Goal: Task Accomplishment & Management: Manage account settings

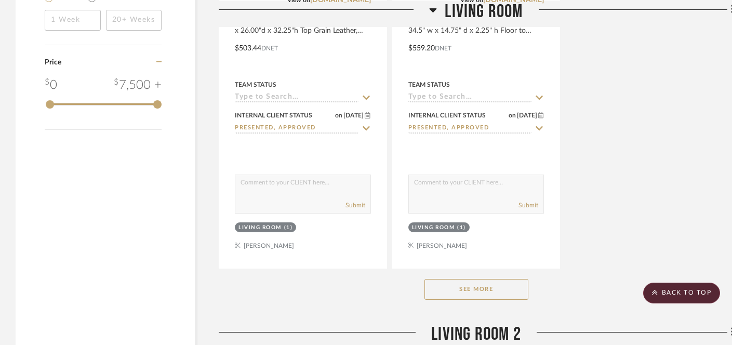
scroll to position [1497, 0]
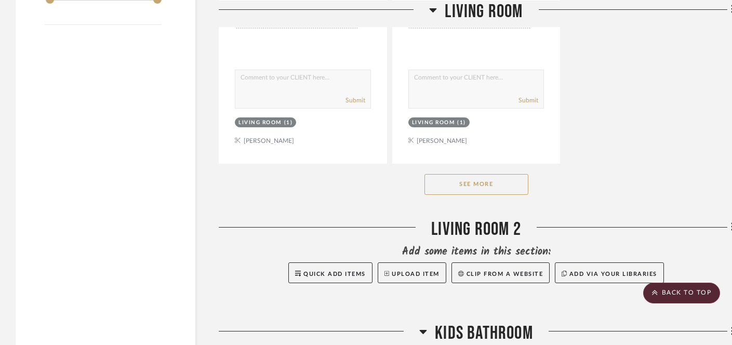
click at [484, 183] on button "See More" at bounding box center [476, 184] width 104 height 21
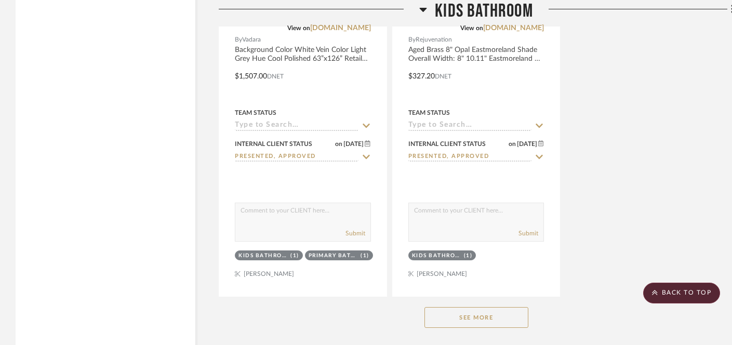
scroll to position [3139, 0]
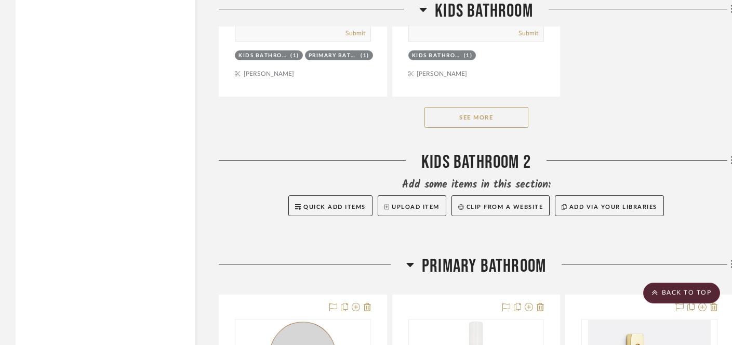
click at [466, 114] on button "See More" at bounding box center [476, 117] width 104 height 21
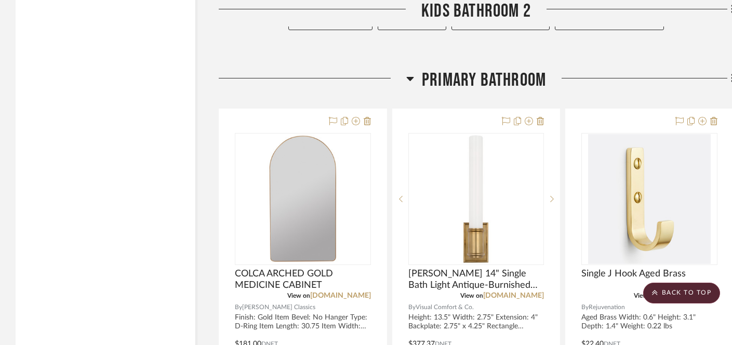
scroll to position [3198, 0]
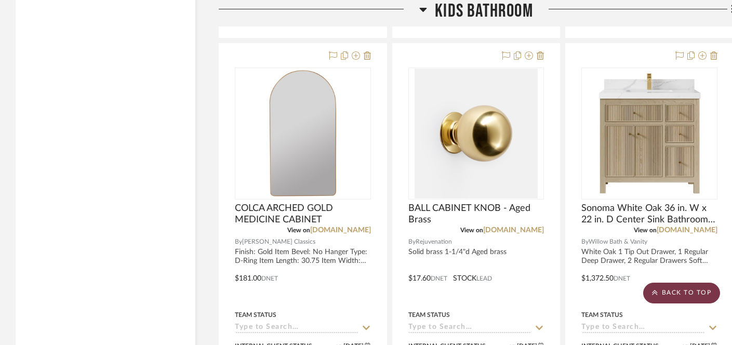
click at [674, 292] on scroll-to-top-button "BACK TO TOP" at bounding box center [681, 293] width 77 height 21
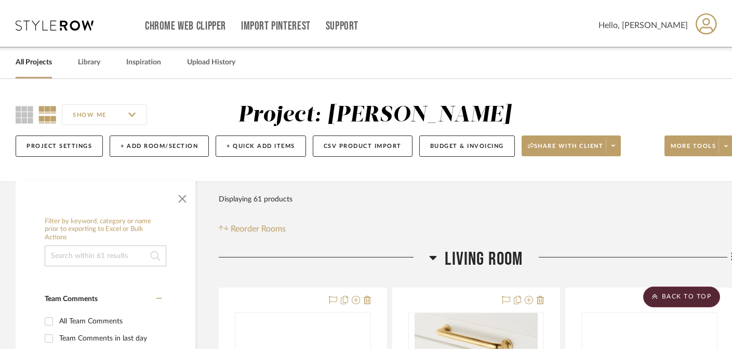
scroll to position [0, 0]
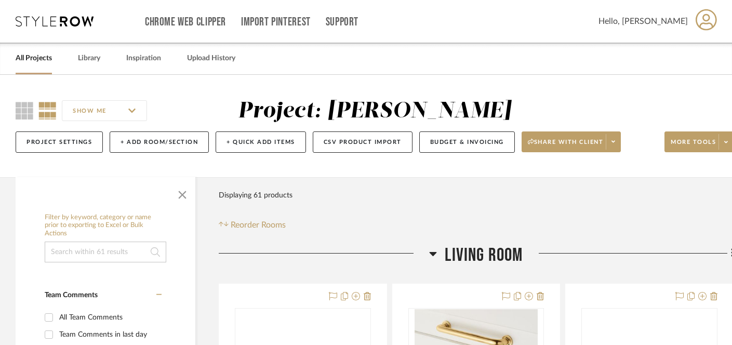
click at [36, 58] on link "All Projects" at bounding box center [34, 58] width 36 height 14
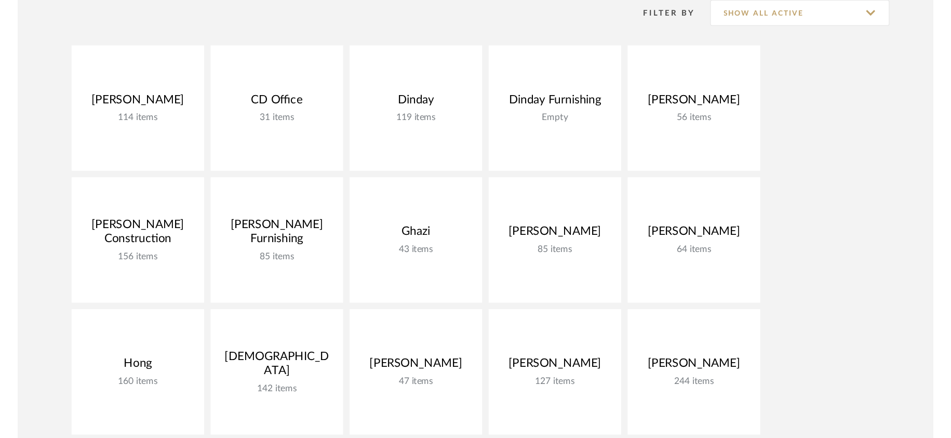
scroll to position [161, 0]
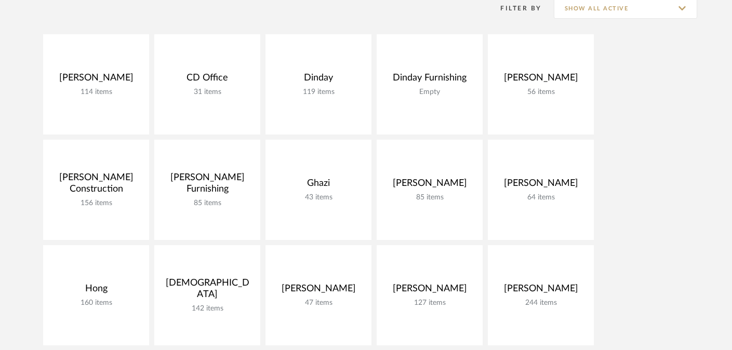
click at [661, 229] on div "[PERSON_NAME] 114 items View Budget Open Project CD Office 31 items View Budget…" at bounding box center [366, 245] width 732 height 422
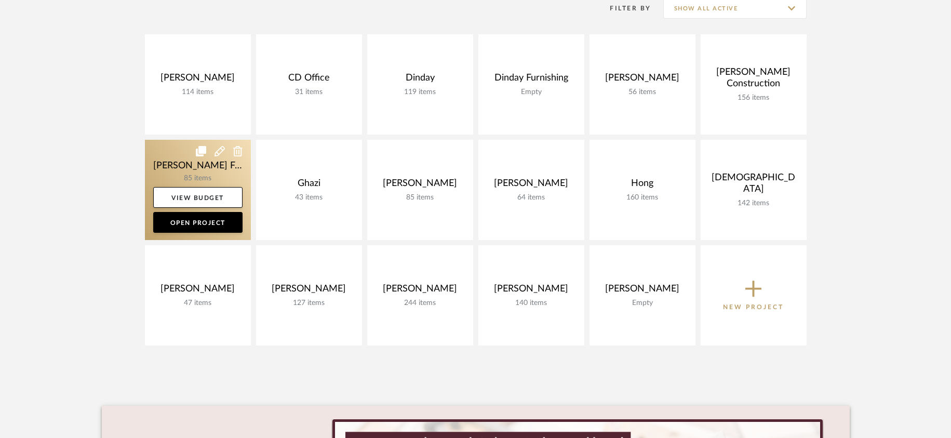
click at [206, 168] on link at bounding box center [198, 190] width 106 height 100
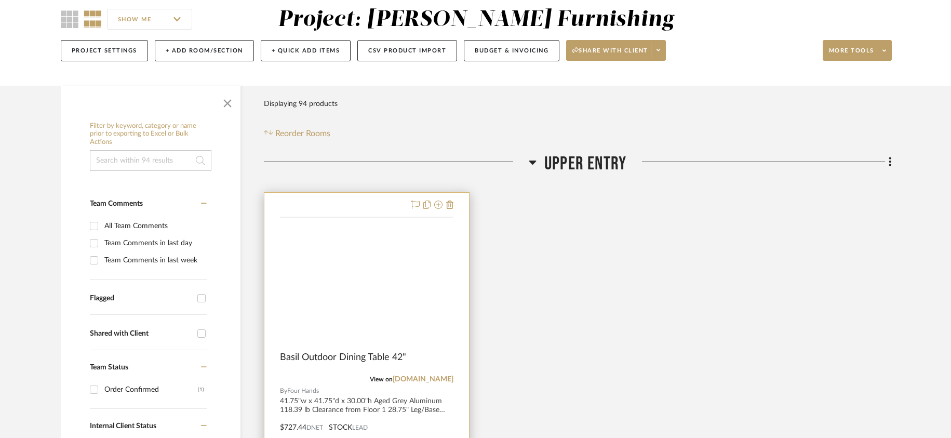
scroll to position [117, 0]
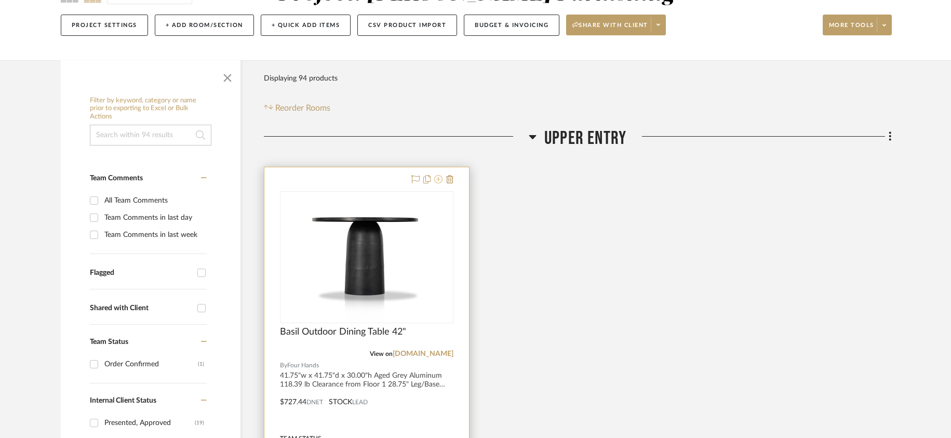
click at [439, 182] on icon at bounding box center [438, 179] width 8 height 8
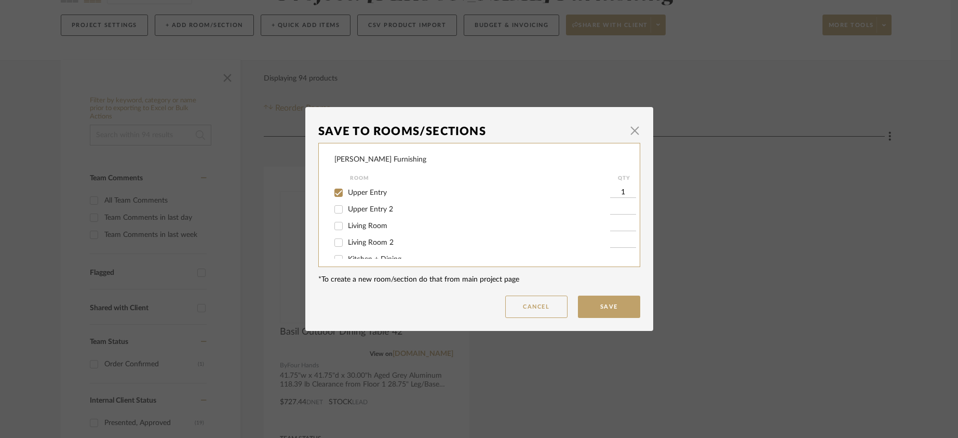
click at [379, 193] on span "Upper Entry" at bounding box center [367, 192] width 39 height 7
click at [347, 193] on input "Upper Entry" at bounding box center [338, 192] width 17 height 17
checkbox input "false"
click at [593, 309] on button "Save" at bounding box center [609, 307] width 62 height 22
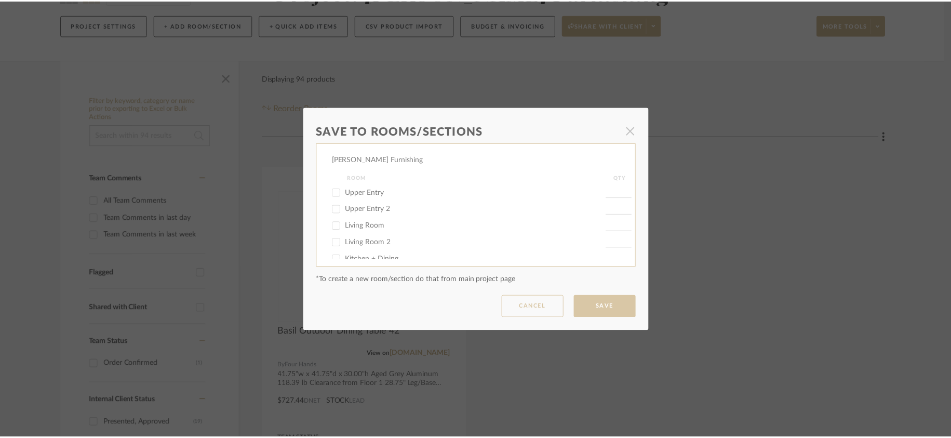
scroll to position [117, 0]
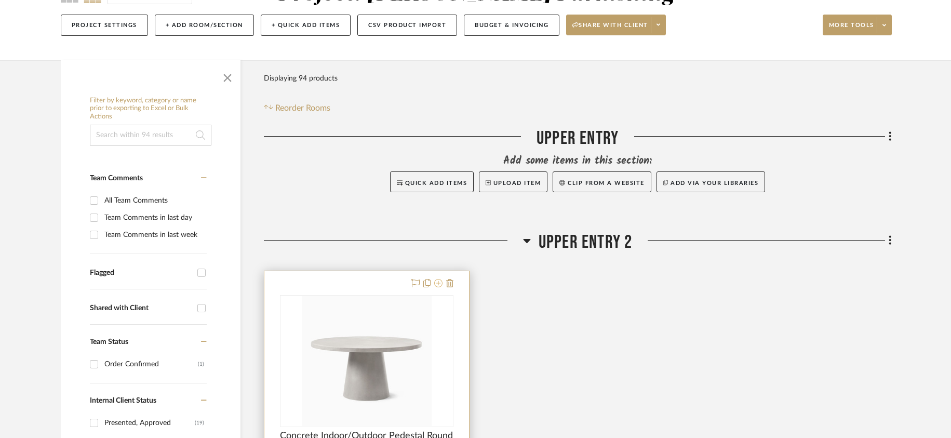
click at [442, 285] on icon at bounding box center [438, 283] width 8 height 8
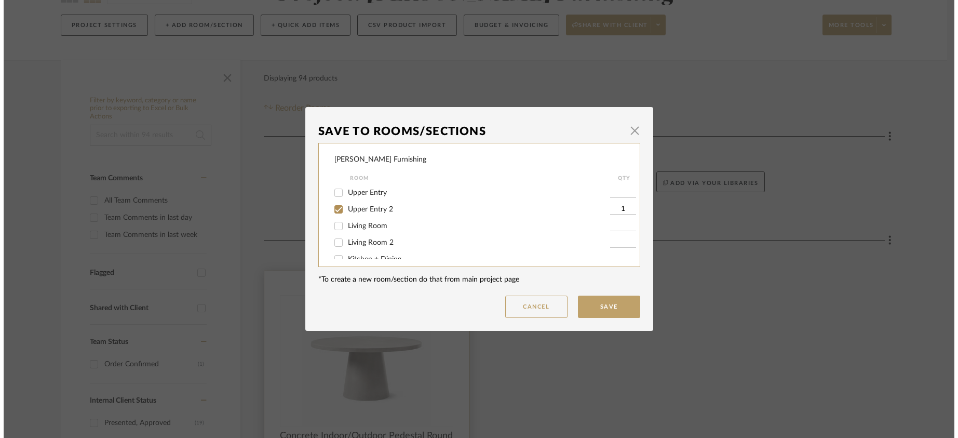
scroll to position [0, 0]
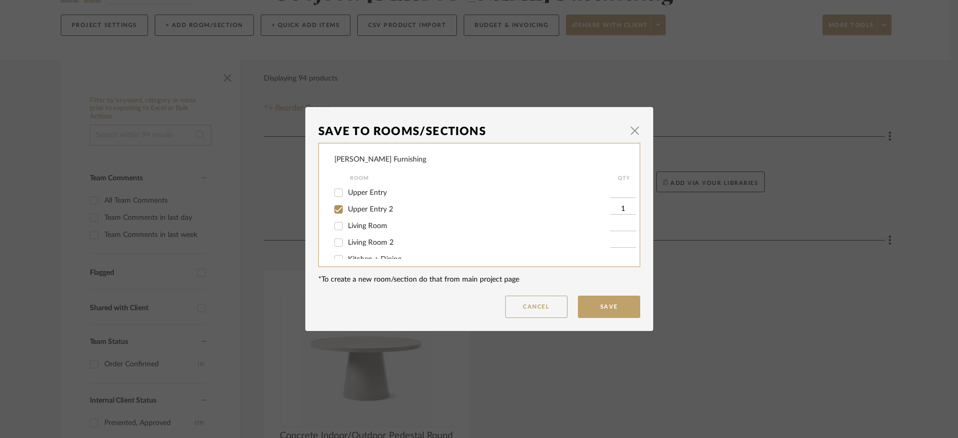
click at [377, 207] on span "Upper Entry 2" at bounding box center [370, 209] width 45 height 7
click at [347, 207] on input "Upper Entry 2" at bounding box center [338, 209] width 17 height 17
checkbox input "false"
click at [611, 312] on button "Save" at bounding box center [609, 307] width 62 height 22
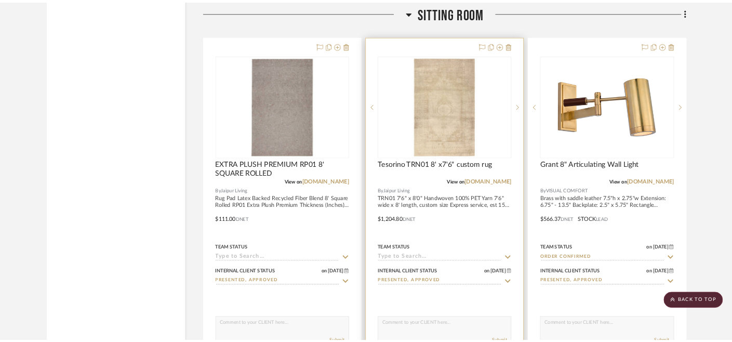
scroll to position [3975, 0]
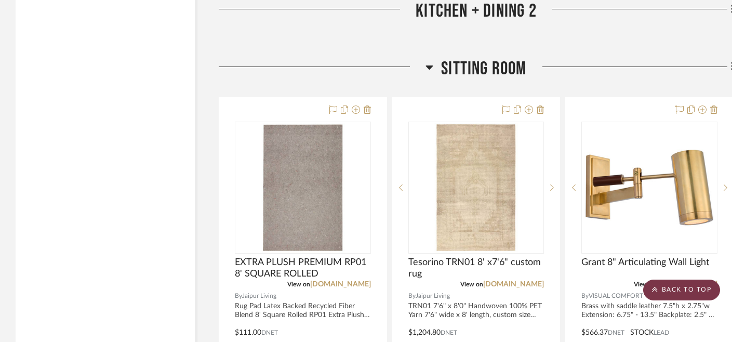
click at [675, 284] on scroll-to-top-button "BACK TO TOP" at bounding box center [681, 289] width 77 height 21
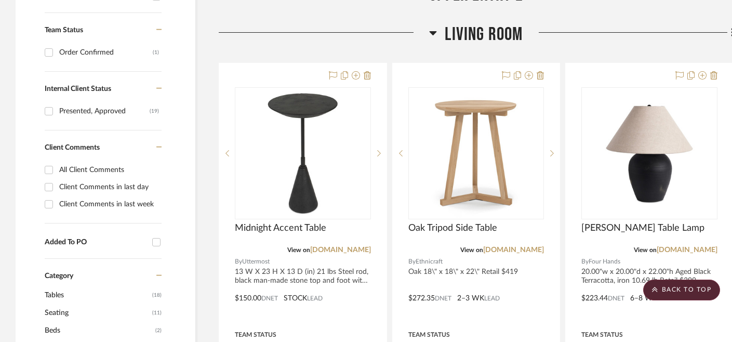
scroll to position [449, 0]
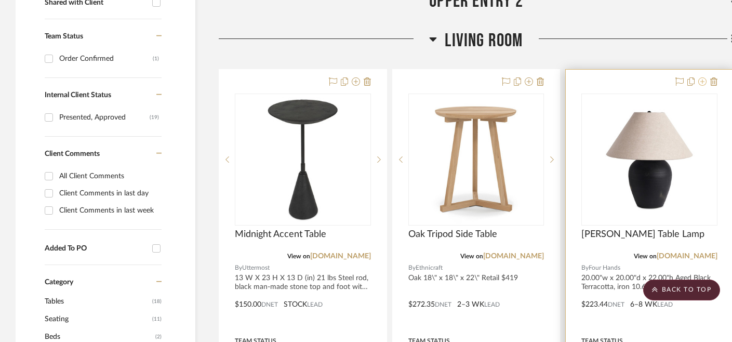
click at [702, 77] on icon at bounding box center [702, 81] width 8 height 8
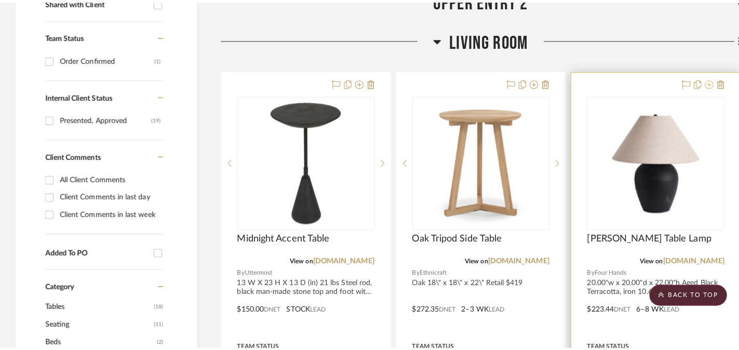
scroll to position [0, 0]
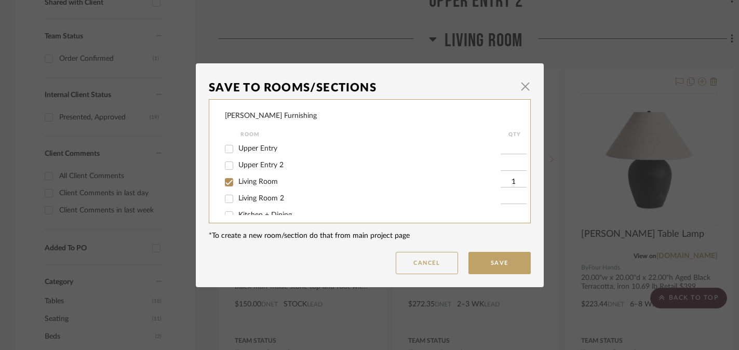
click at [232, 181] on input "Living Room" at bounding box center [229, 182] width 17 height 17
checkbox input "false"
click at [492, 265] on button "Save" at bounding box center [500, 263] width 62 height 22
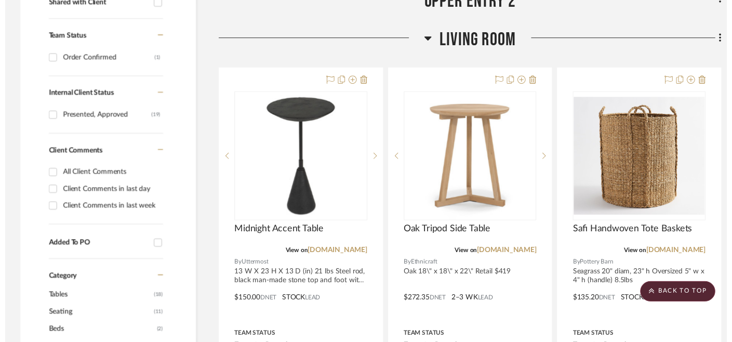
scroll to position [449, 0]
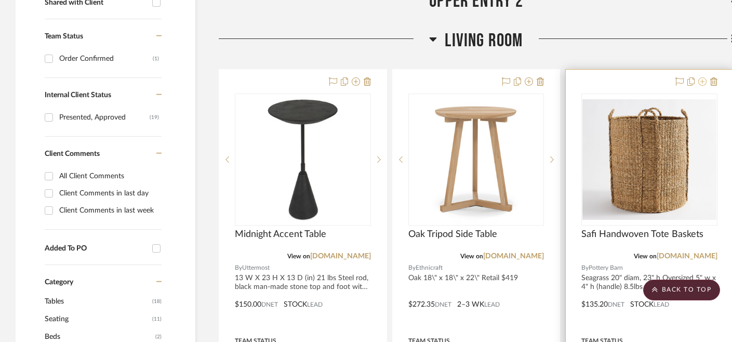
click at [704, 77] on icon at bounding box center [702, 81] width 8 height 8
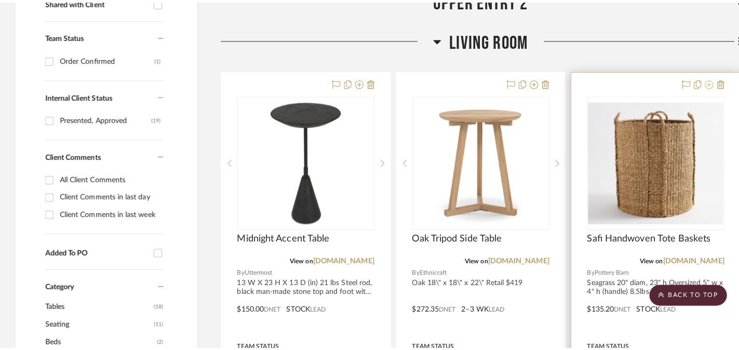
scroll to position [0, 0]
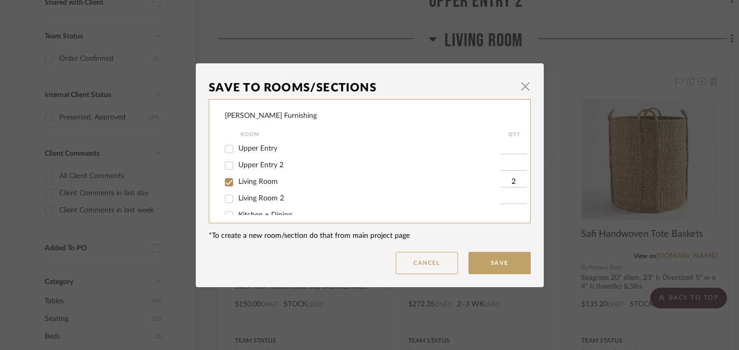
click at [222, 181] on input "Living Room" at bounding box center [229, 182] width 17 height 17
checkbox input "false"
click at [509, 260] on button "Save" at bounding box center [500, 263] width 62 height 22
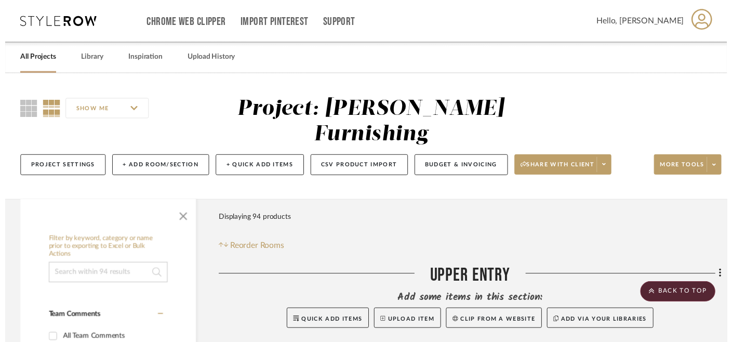
scroll to position [449, 0]
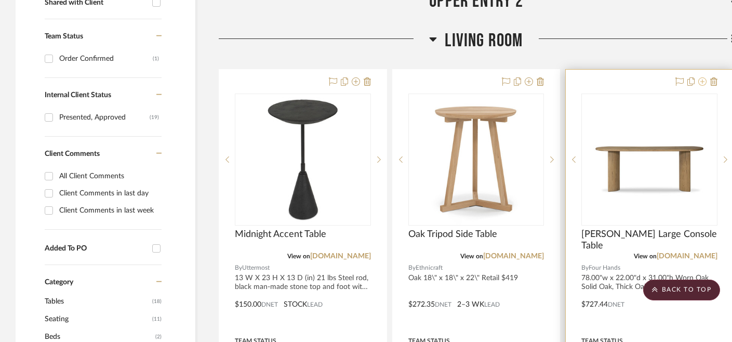
click at [703, 77] on icon at bounding box center [702, 81] width 8 height 8
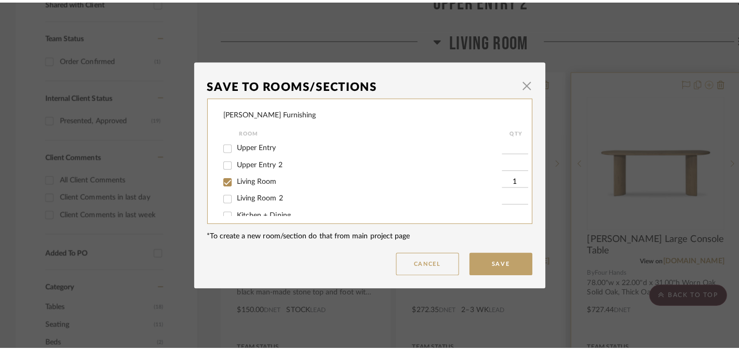
scroll to position [0, 0]
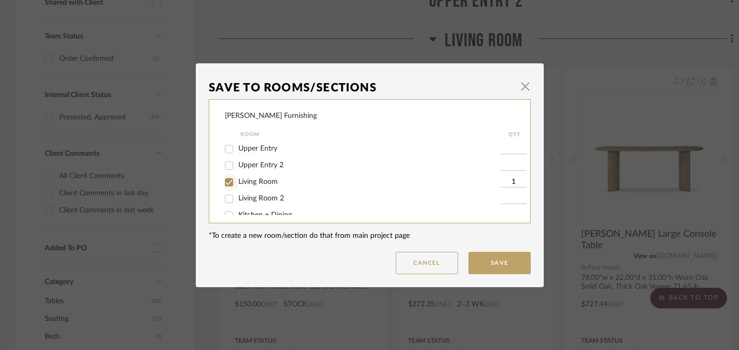
click at [230, 183] on input "Living Room" at bounding box center [229, 182] width 17 height 17
checkbox input "false"
click at [479, 264] on button "Save" at bounding box center [500, 263] width 62 height 22
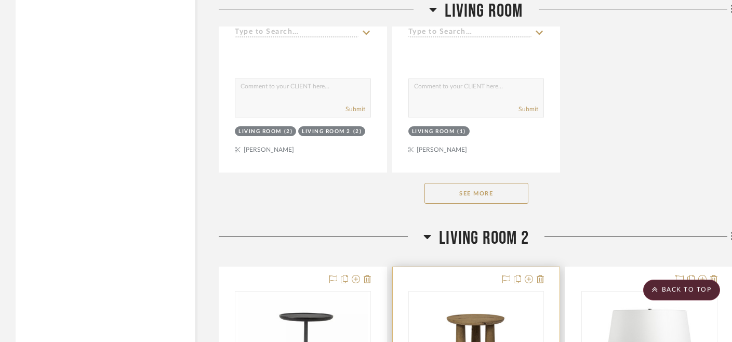
scroll to position [1733, 0]
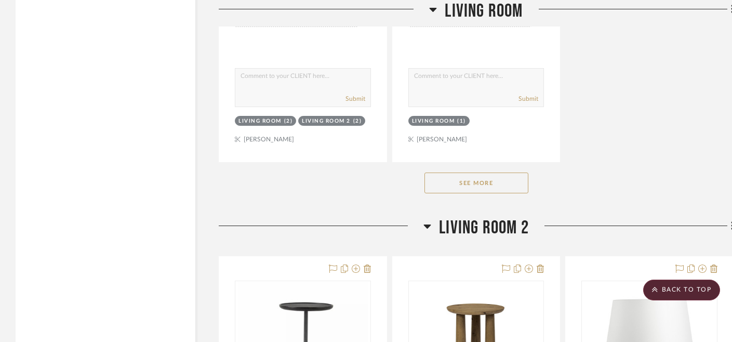
click at [493, 172] on button "See More" at bounding box center [476, 182] width 104 height 21
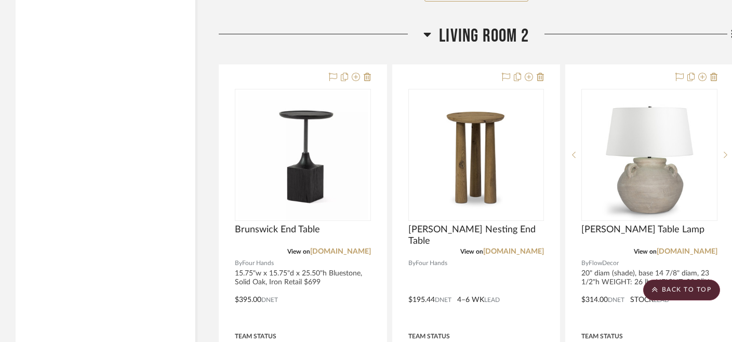
scroll to position [2847, 0]
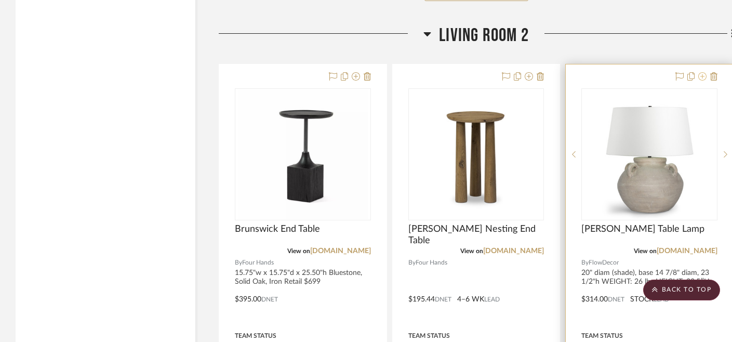
click at [701, 72] on icon at bounding box center [702, 76] width 8 height 8
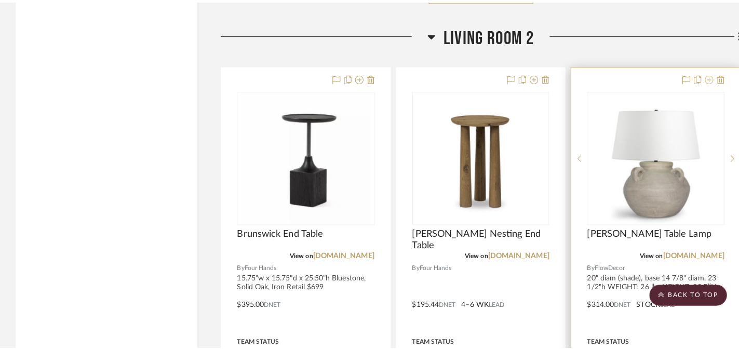
scroll to position [0, 0]
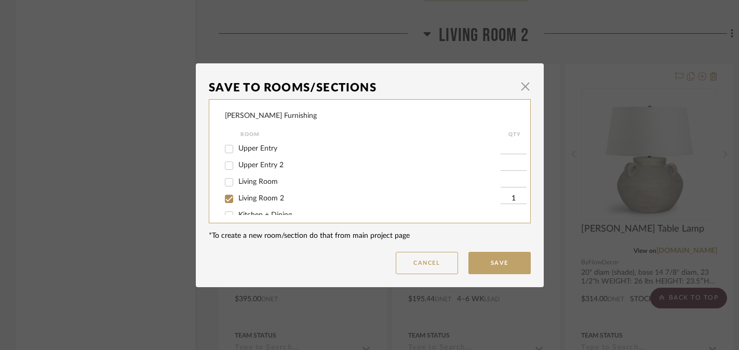
click at [224, 198] on input "Living Room 2" at bounding box center [229, 199] width 17 height 17
checkbox input "false"
click at [490, 261] on button "Save" at bounding box center [500, 263] width 62 height 22
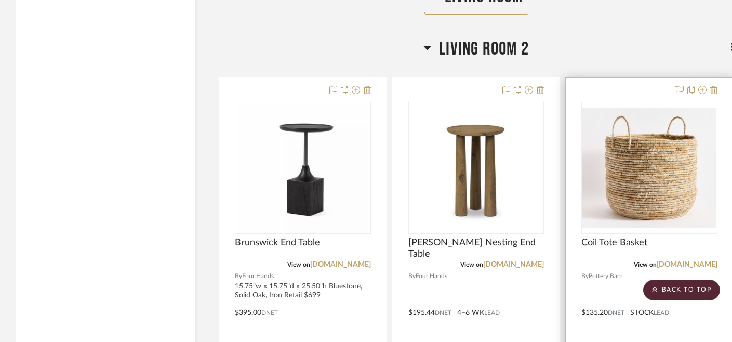
scroll to position [2817, 0]
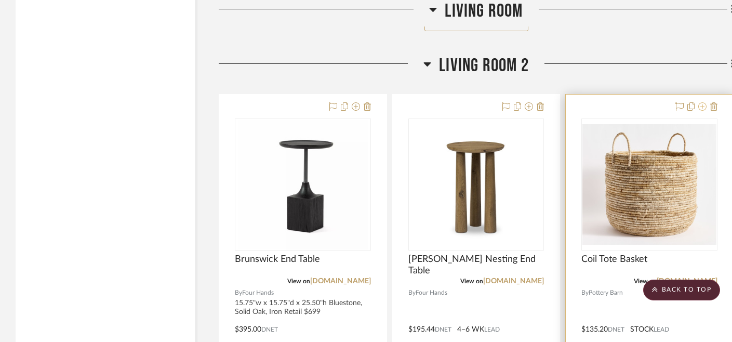
click at [699, 102] on icon at bounding box center [702, 106] width 8 height 8
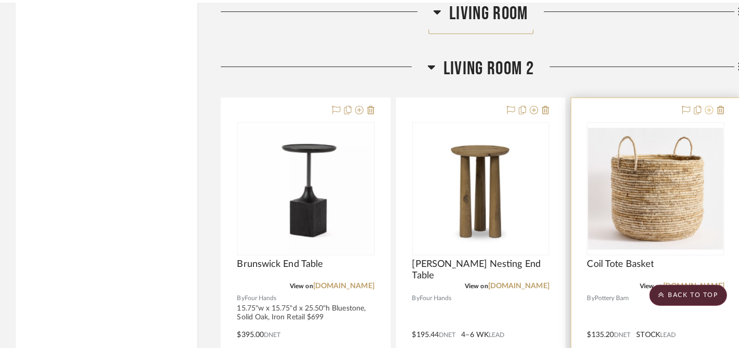
scroll to position [0, 0]
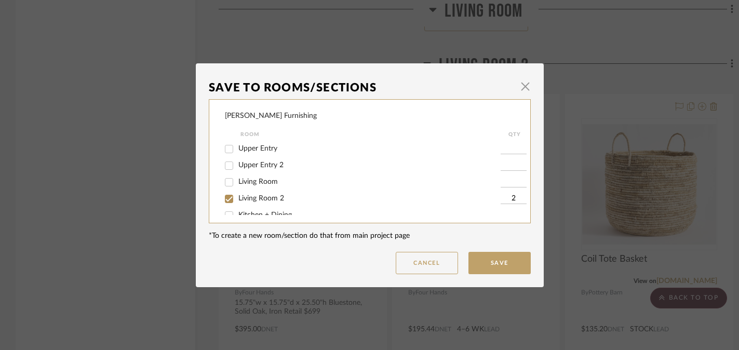
click at [227, 203] on input "Living Room 2" at bounding box center [229, 199] width 17 height 17
checkbox input "false"
click at [499, 263] on button "Save" at bounding box center [500, 263] width 62 height 22
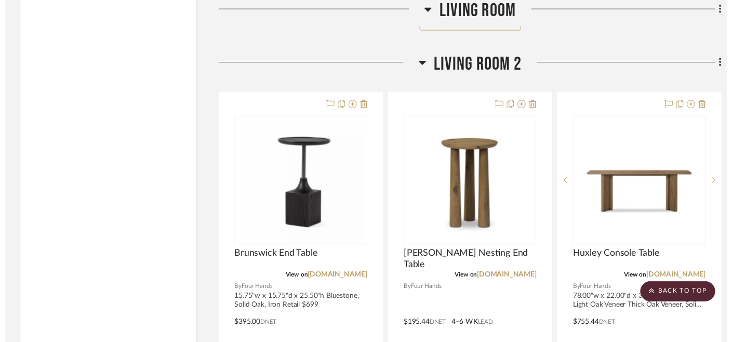
scroll to position [2817, 0]
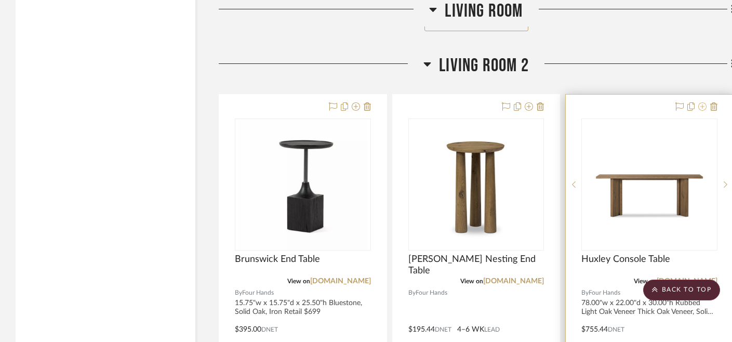
click at [700, 102] on icon at bounding box center [702, 106] width 8 height 8
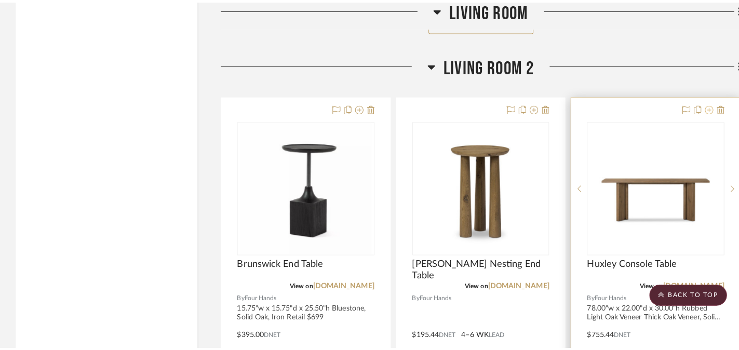
scroll to position [0, 0]
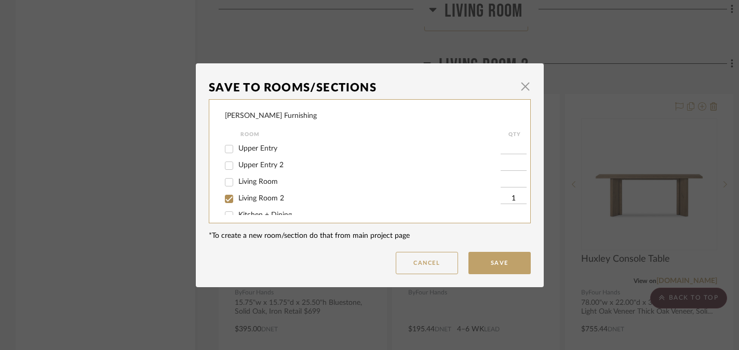
click at [224, 201] on input "Living Room 2" at bounding box center [229, 199] width 17 height 17
checkbox input "false"
click at [498, 262] on button "Save" at bounding box center [500, 263] width 62 height 22
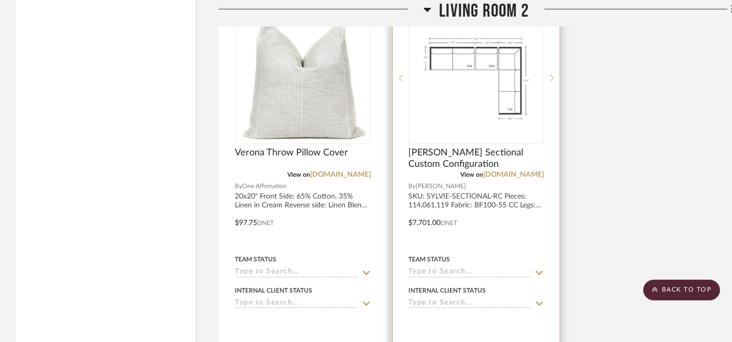
scroll to position [4041, 0]
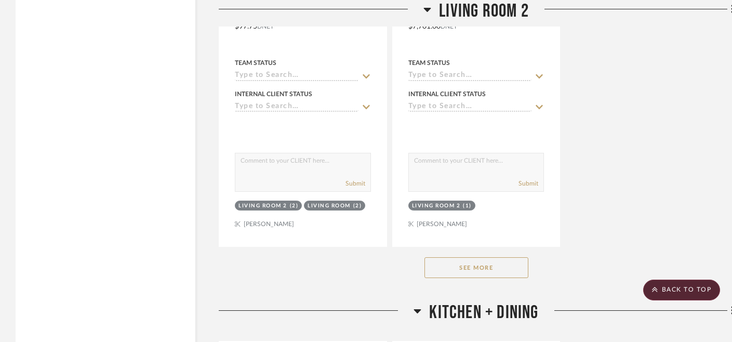
click at [478, 257] on button "See More" at bounding box center [476, 267] width 104 height 21
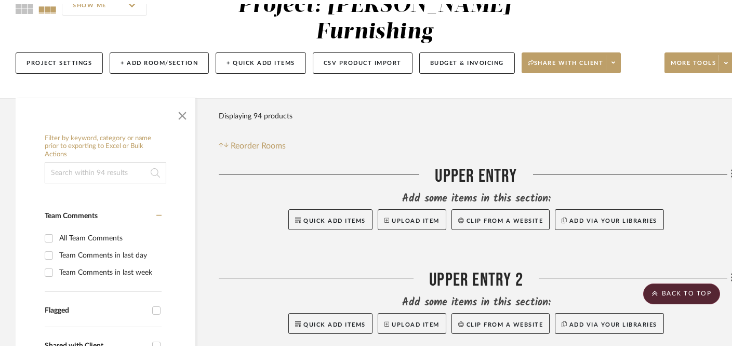
scroll to position [0, 0]
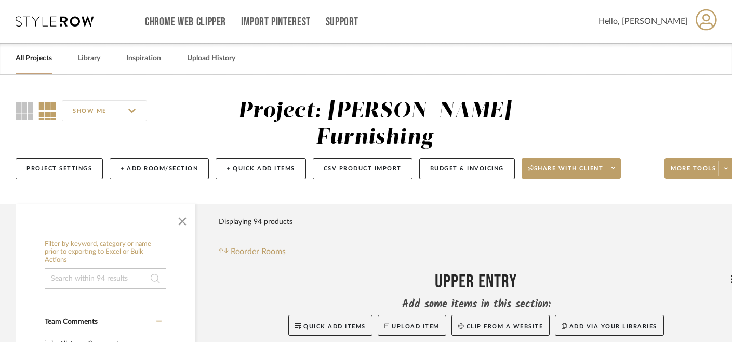
click at [28, 64] on link "All Projects" at bounding box center [34, 58] width 36 height 14
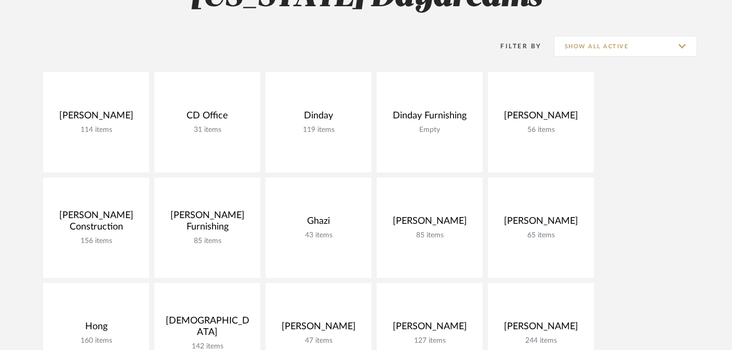
scroll to position [169, 0]
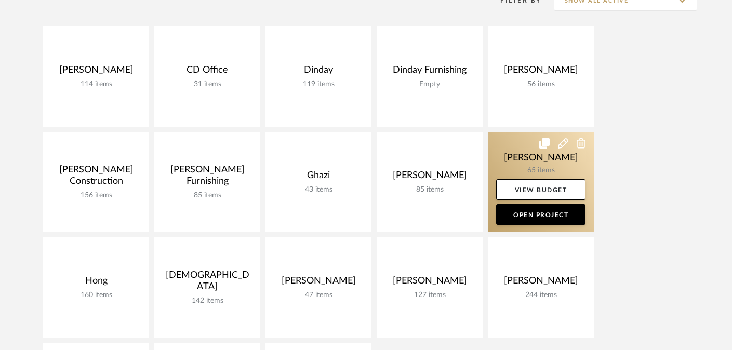
click at [530, 162] on link at bounding box center [541, 182] width 106 height 100
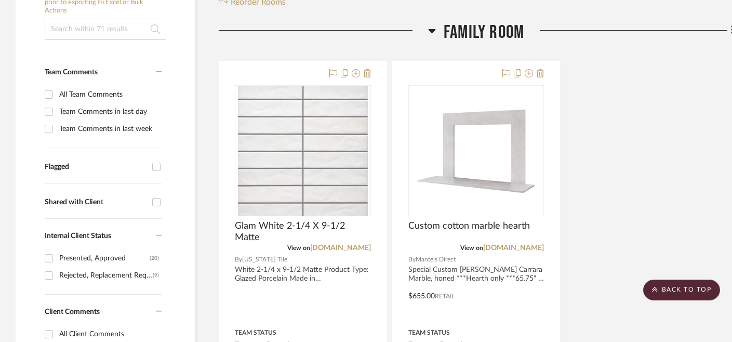
scroll to position [217, 0]
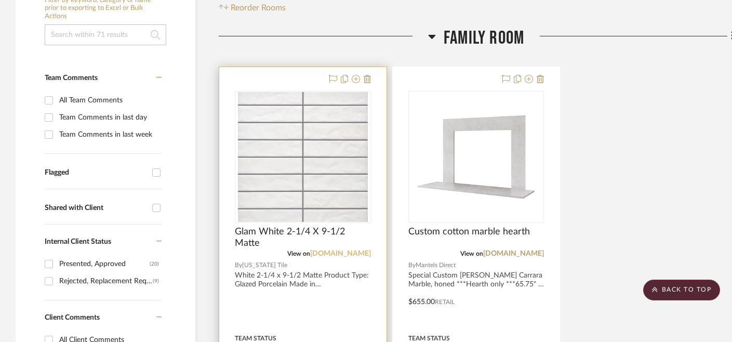
click at [348, 252] on link "[DOMAIN_NAME]" at bounding box center [340, 253] width 61 height 7
click at [301, 183] on img "0" at bounding box center [303, 157] width 130 height 130
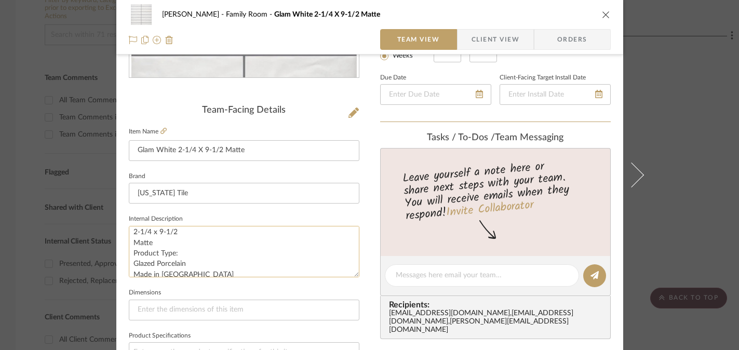
scroll to position [21, 0]
drag, startPoint x: 187, startPoint y: 258, endPoint x: 128, endPoint y: 257, distance: 58.7
click at [129, 257] on textarea "White 2-1/4 x 9-1/2 Matte Product Type: Glazed Porcelain Made in [GEOGRAPHIC_DA…" at bounding box center [244, 251] width 231 height 51
drag, startPoint x: 221, startPoint y: 152, endPoint x: 175, endPoint y: 152, distance: 46.2
click at [175, 152] on input "Glam White 2-1/4 X 9-1/2 Matte" at bounding box center [244, 150] width 231 height 21
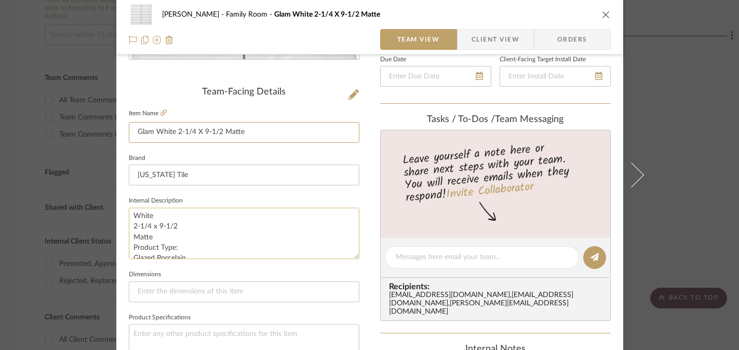
scroll to position [0, 0]
click at [57, 188] on div "[PERSON_NAME] Family Room Glam White 2-1/4 X 9-1/2 Matte Team View Client View …" at bounding box center [369, 175] width 739 height 350
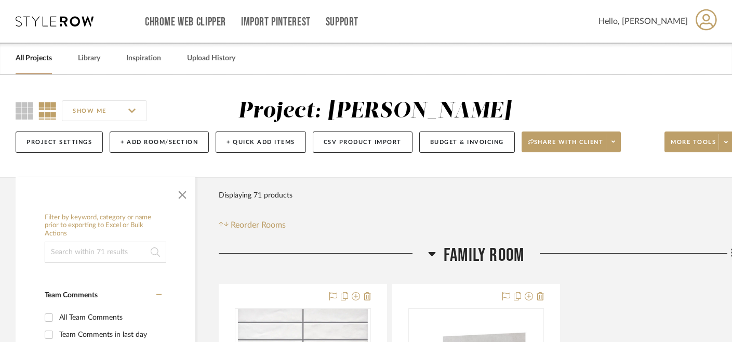
click at [38, 63] on link "All Projects" at bounding box center [34, 58] width 36 height 14
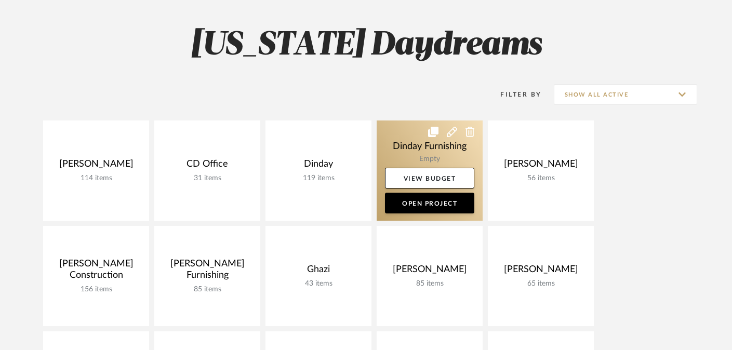
scroll to position [118, 0]
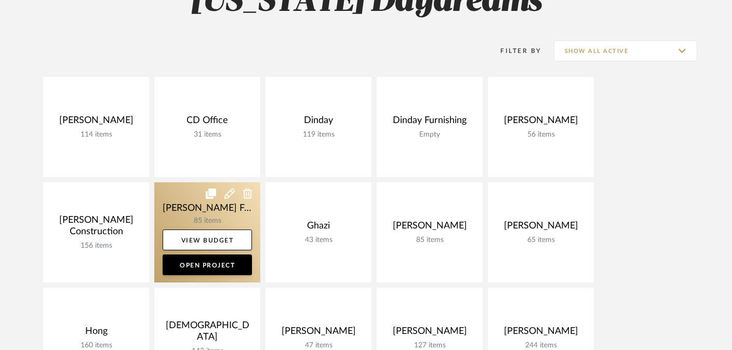
click at [190, 205] on link at bounding box center [207, 232] width 106 height 100
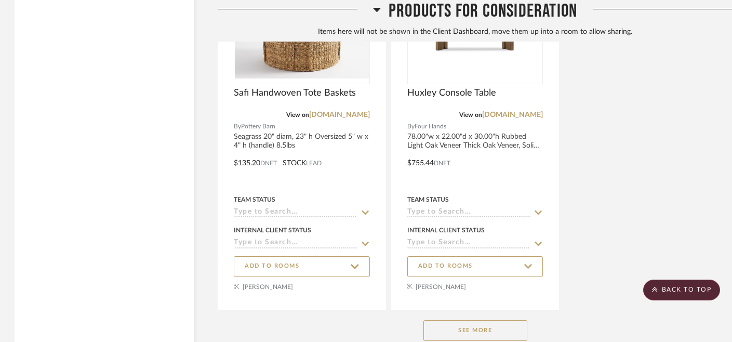
scroll to position [10107, 1]
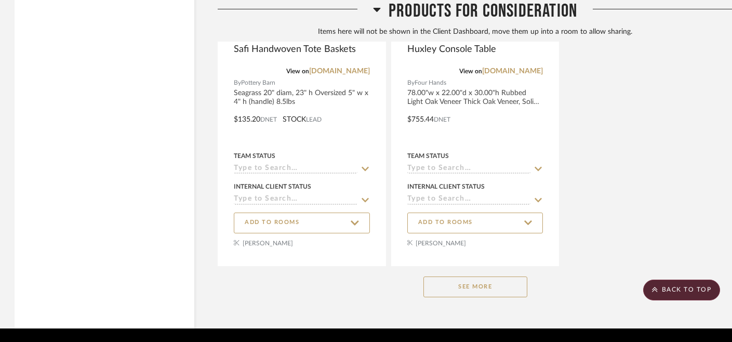
click at [483, 276] on button "See More" at bounding box center [475, 286] width 104 height 21
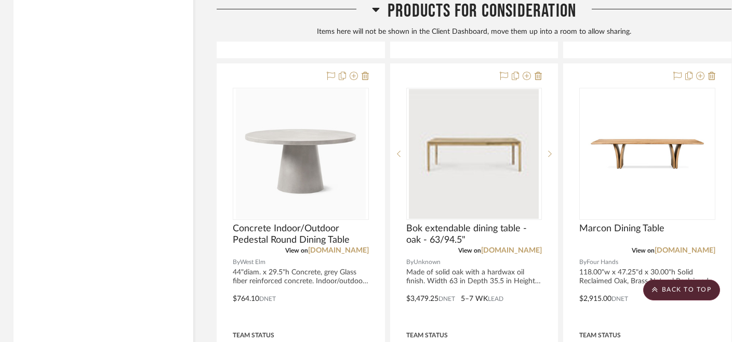
scroll to position [11478, 2]
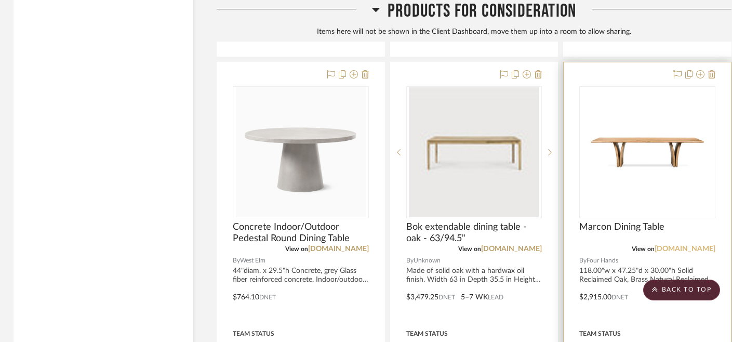
click at [691, 245] on link "[DOMAIN_NAME]" at bounding box center [685, 248] width 61 height 7
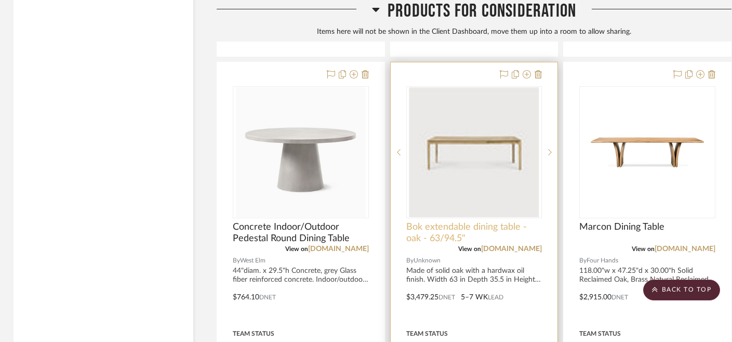
click at [516, 221] on span "Bok extendable dining table - oak - 63/94.5"" at bounding box center [474, 232] width 136 height 23
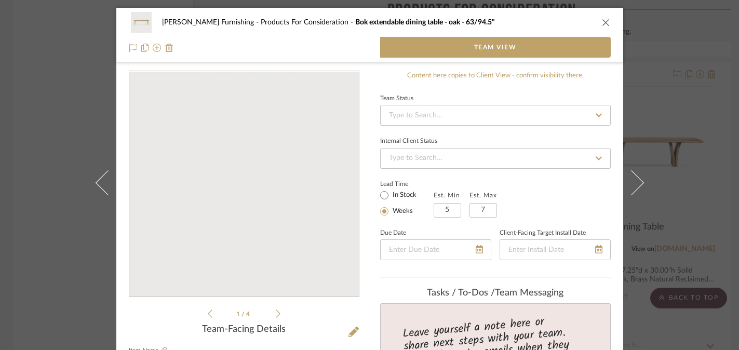
scroll to position [51, 0]
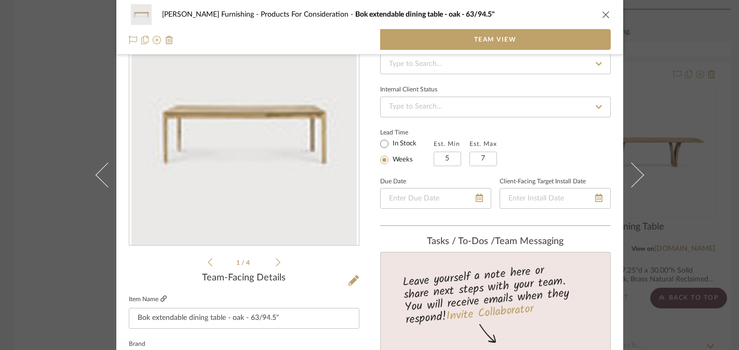
click at [161, 298] on icon at bounding box center [164, 299] width 6 height 6
